Goal: Transaction & Acquisition: Purchase product/service

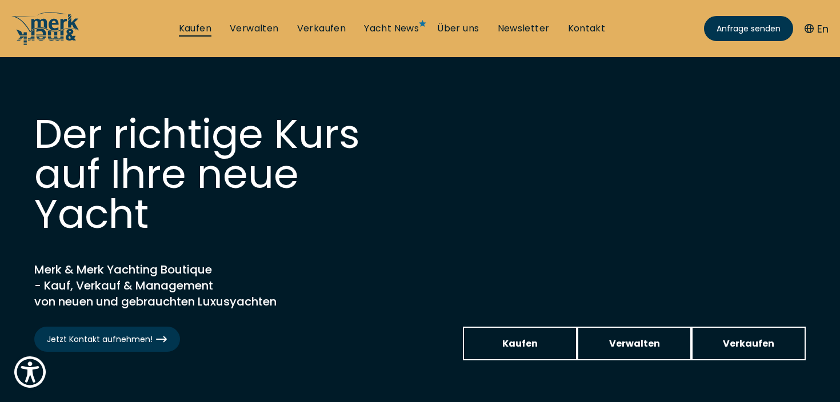
click at [211, 30] on link "Kaufen" at bounding box center [195, 28] width 33 height 13
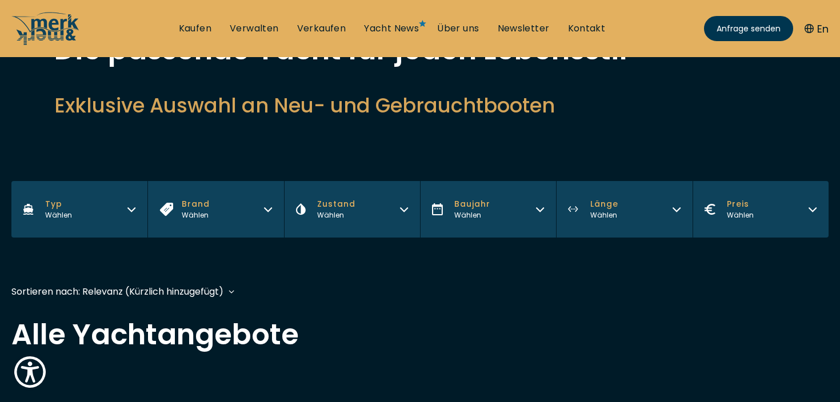
scroll to position [103, 0]
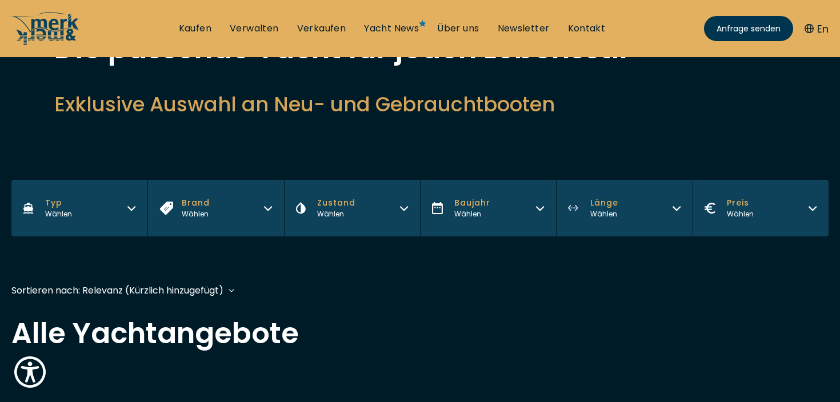
click at [233, 207] on button "Brand Wählen" at bounding box center [215, 208] width 136 height 57
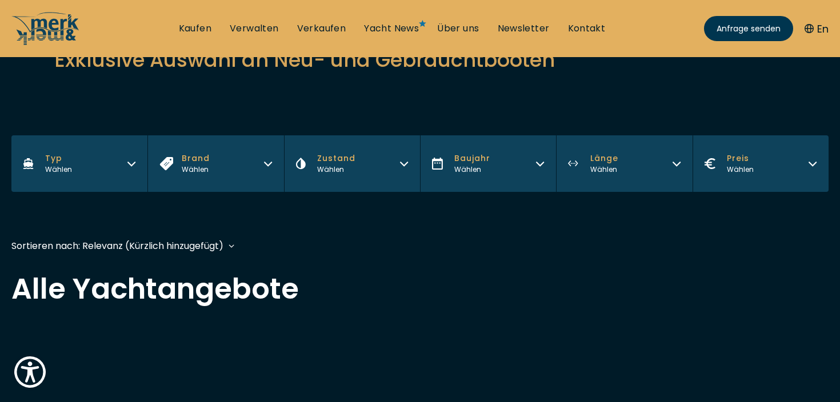
scroll to position [148, 0]
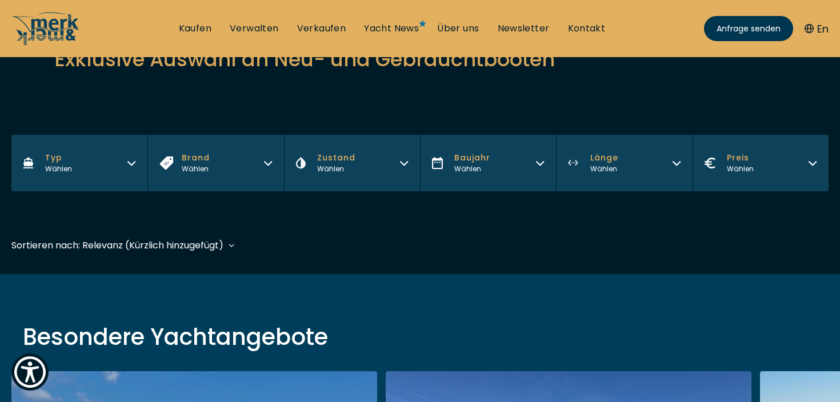
click at [268, 165] on icon "button" at bounding box center [268, 163] width 7 height 3
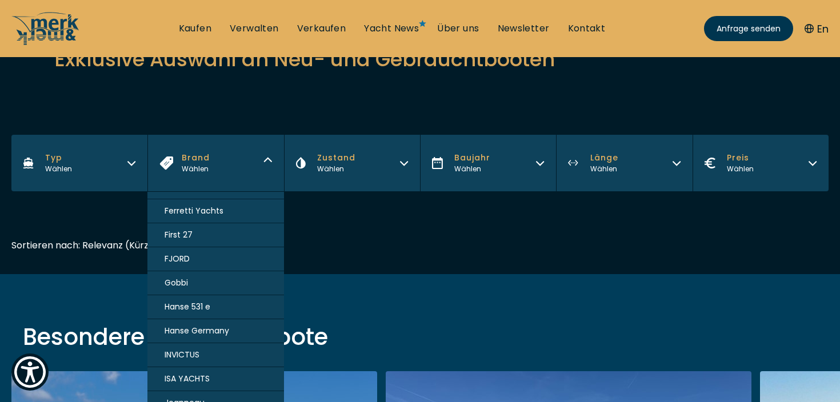
scroll to position [415, 0]
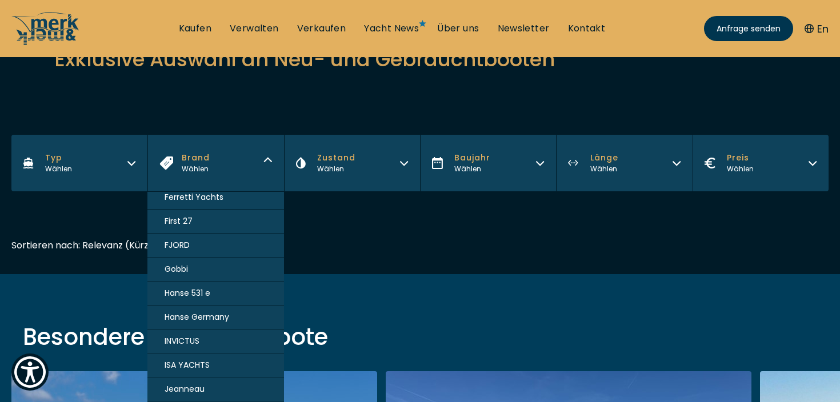
click at [208, 318] on span "Hanse Germany" at bounding box center [197, 318] width 65 height 12
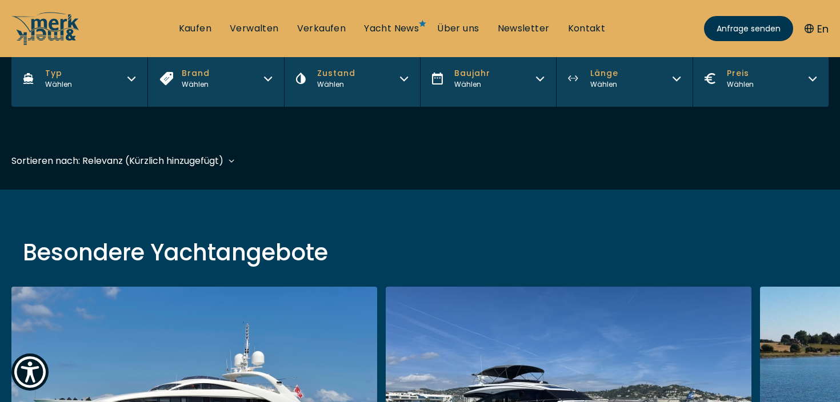
scroll to position [283, 0]
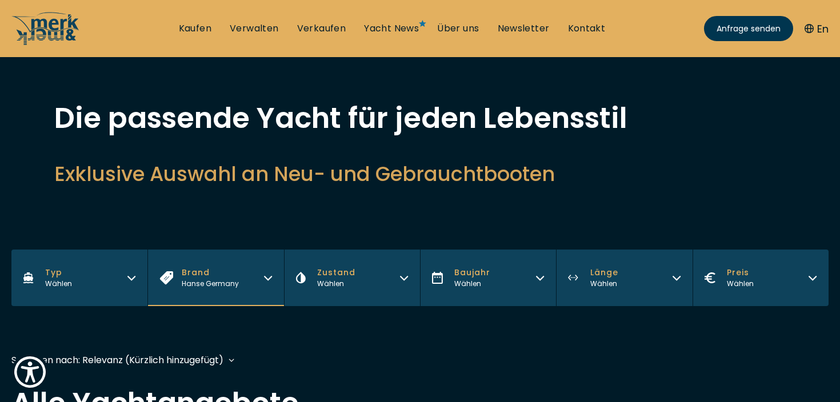
scroll to position [38, 0]
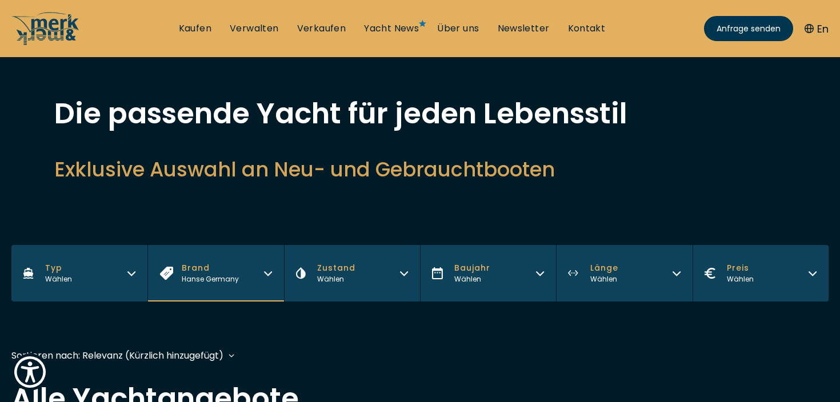
click at [258, 262] on button "Brand Hanse [GEOGRAPHIC_DATA]" at bounding box center [215, 273] width 136 height 57
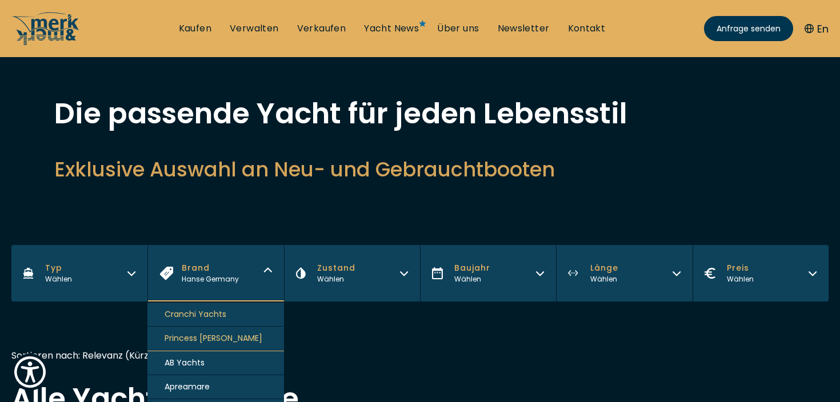
scroll to position [5, 0]
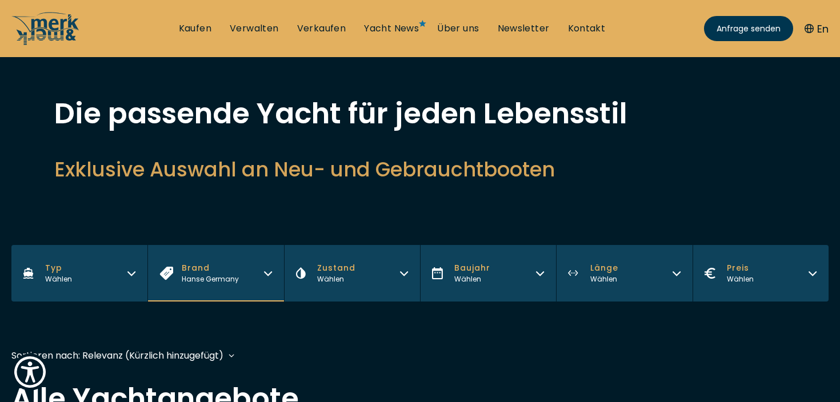
click at [301, 339] on div "Filters Typ Wählen Brand Hanse Germany Zustand Wählen Baujahr Wählen Länge Wähl…" at bounding box center [420, 309] width 840 height 129
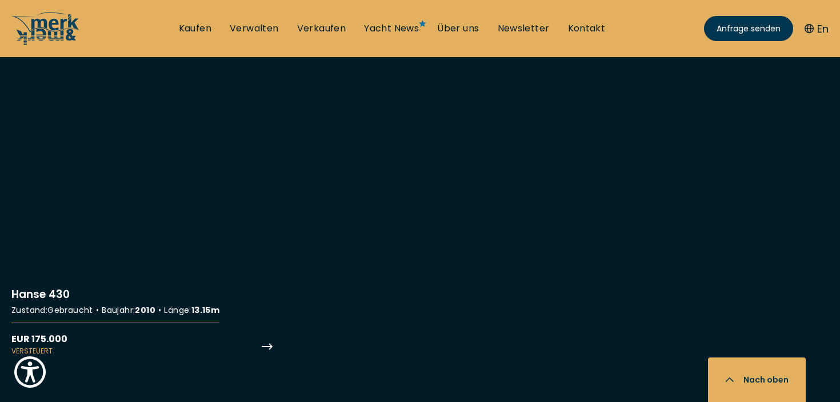
scroll to position [479, 0]
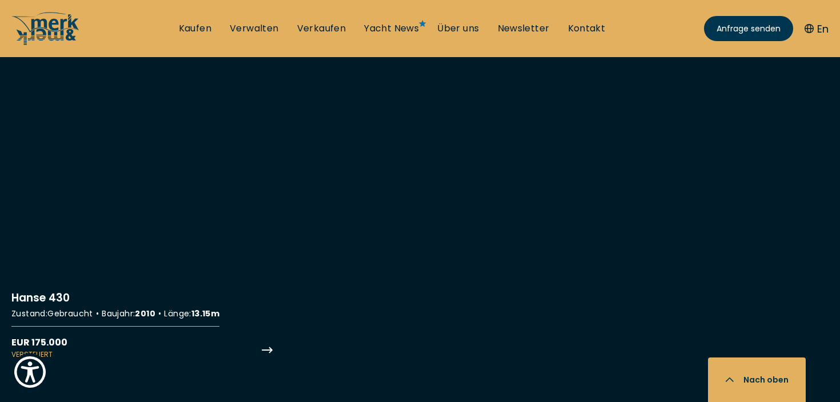
click at [124, 215] on link "More details about [PERSON_NAME] 430" at bounding box center [142, 189] width 262 height 342
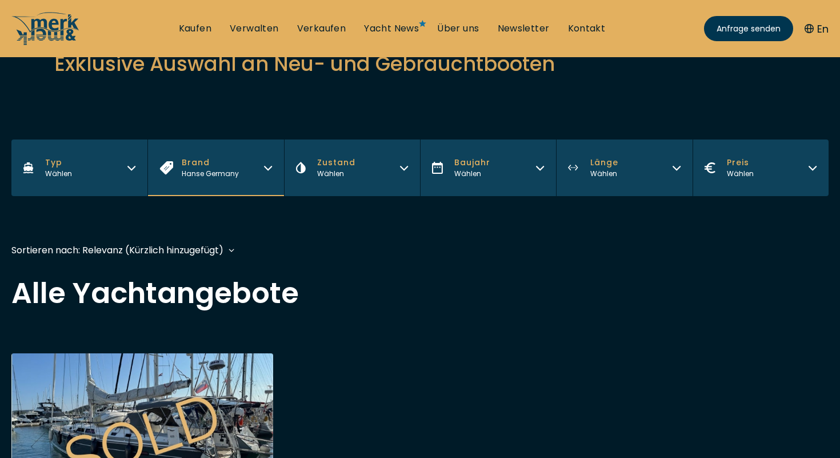
scroll to position [149, 0]
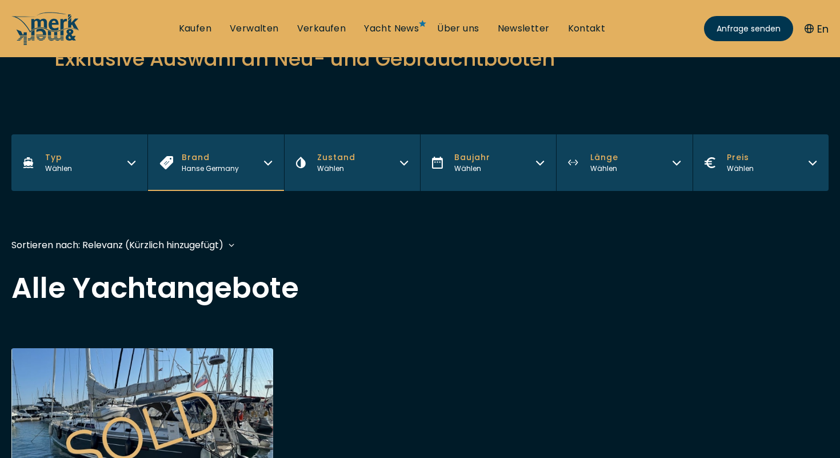
click at [234, 162] on span "Brand" at bounding box center [210, 157] width 57 height 12
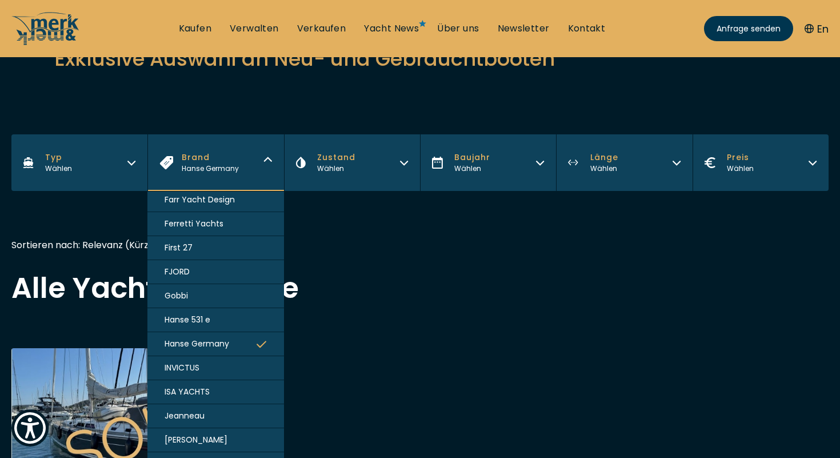
scroll to position [390, 0]
click at [199, 318] on span "Hanse 531 e" at bounding box center [188, 318] width 46 height 12
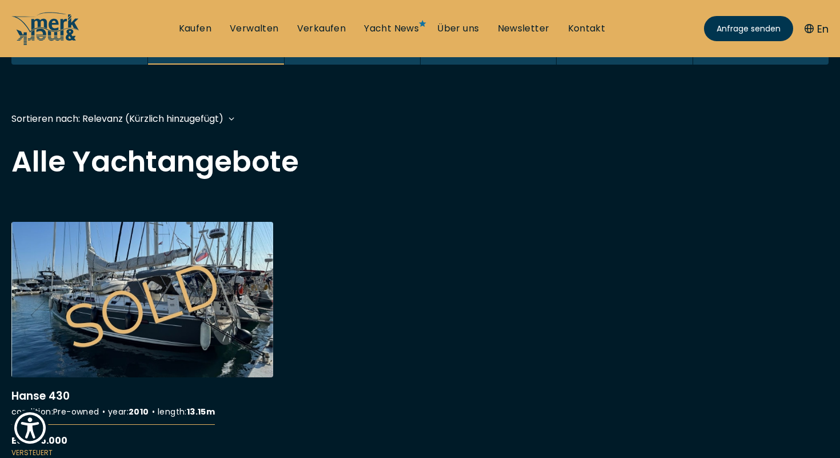
scroll to position [283, 0]
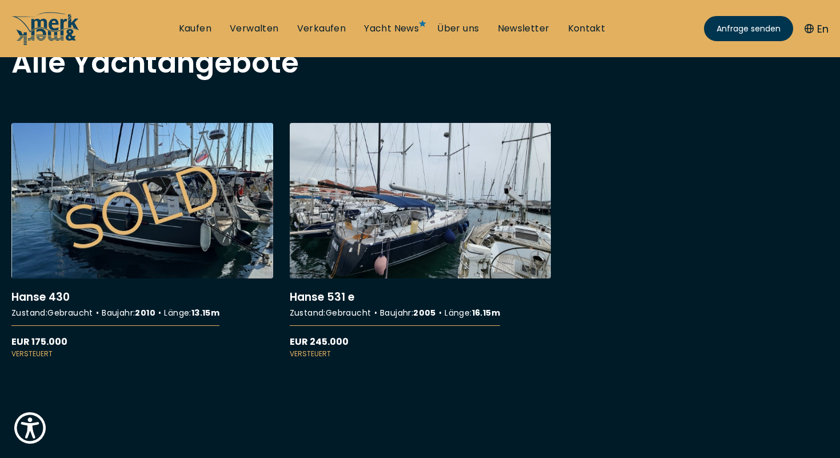
scroll to position [377, 0]
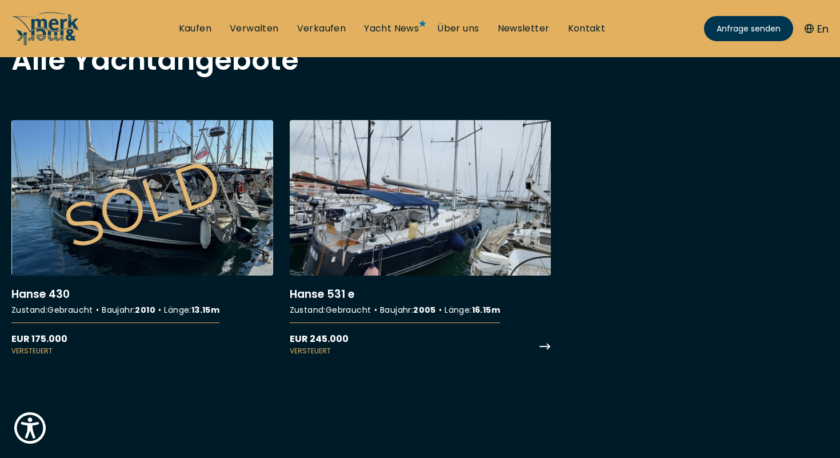
click at [412, 217] on link "More details about Hanse 531 e" at bounding box center [421, 238] width 262 height 236
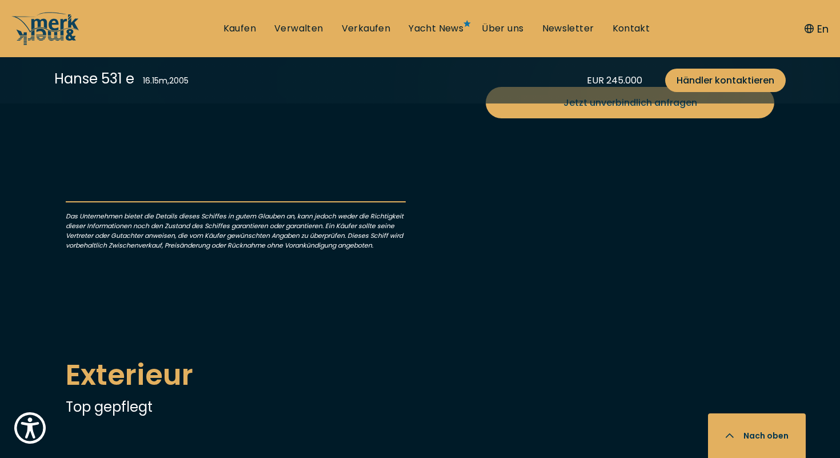
scroll to position [587, 0]
